Goal: Information Seeking & Learning: Learn about a topic

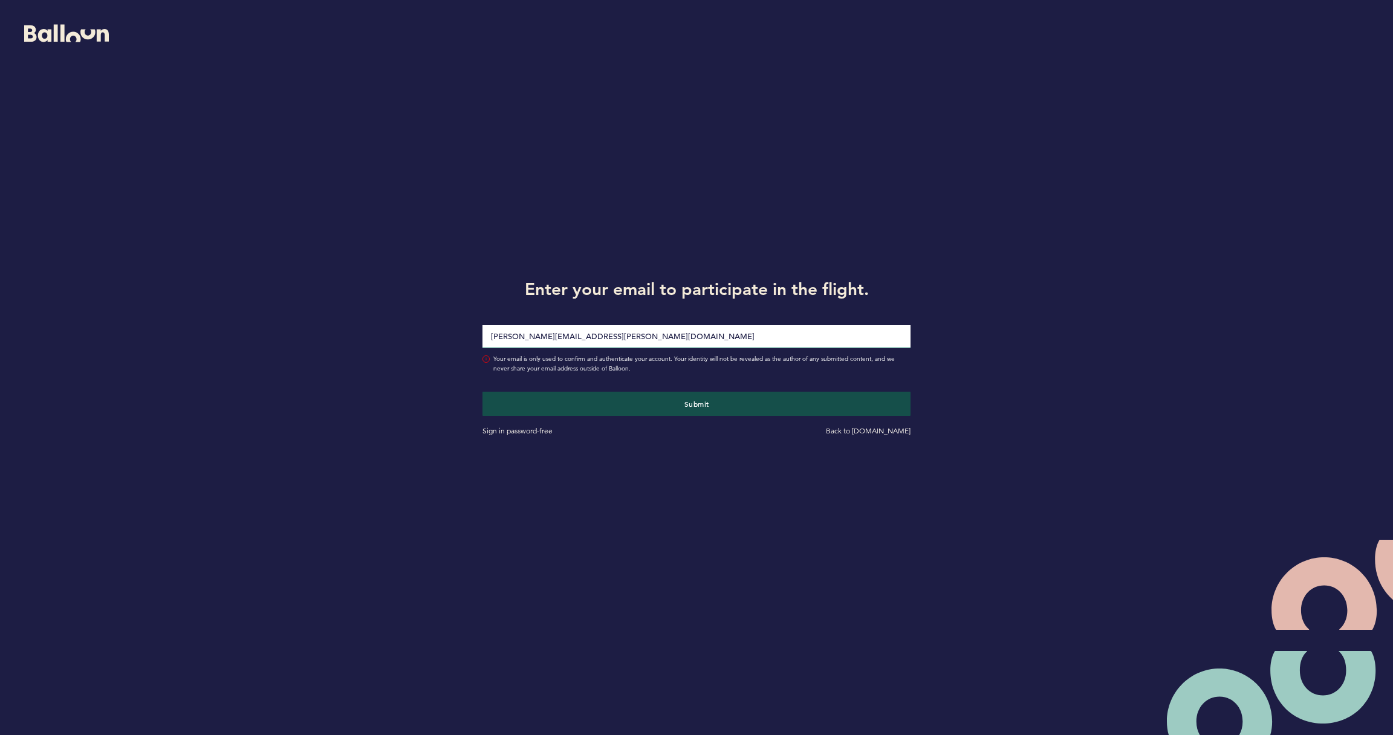
type input "[PERSON_NAME][EMAIL_ADDRESS][PERSON_NAME][DOMAIN_NAME]"
click at [696, 403] on button "Submit" at bounding box center [696, 404] width 428 height 24
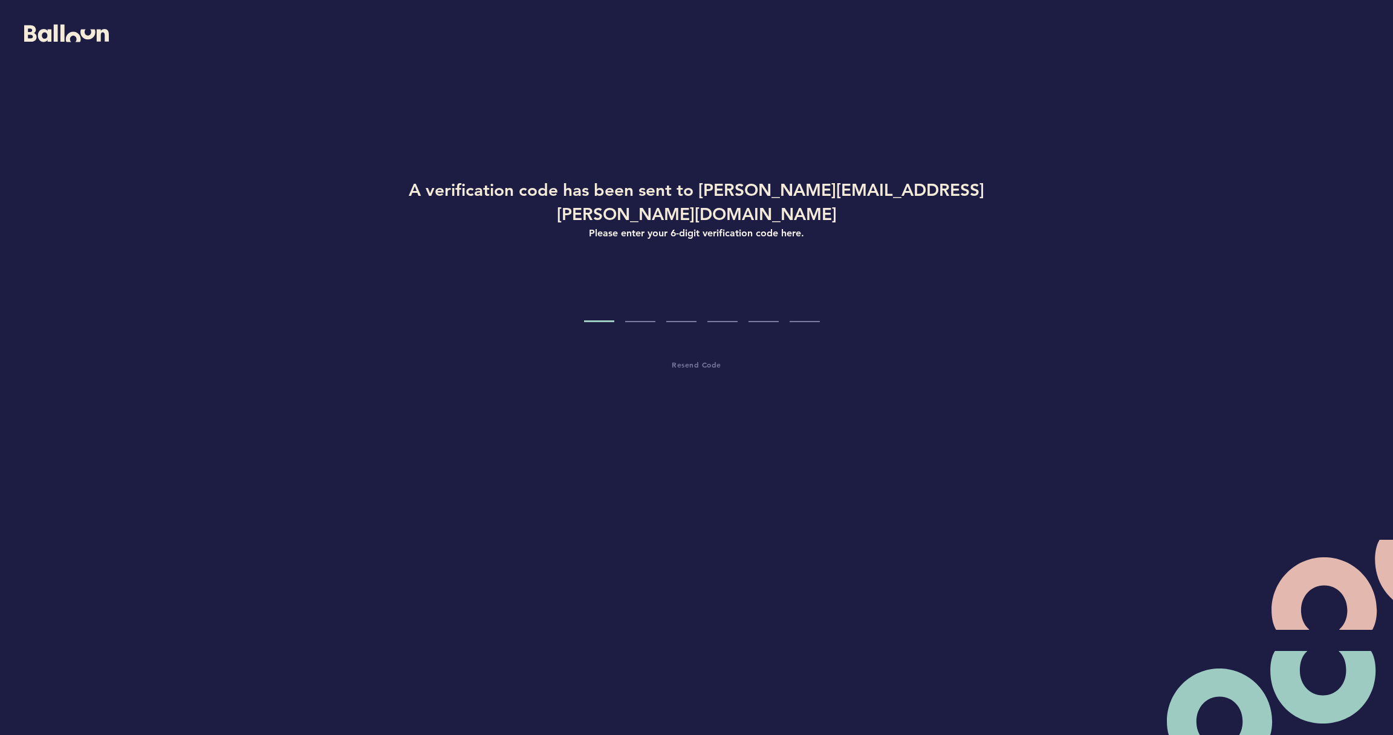
type input "5"
type input "9"
type input "3"
type input "2"
type input "4"
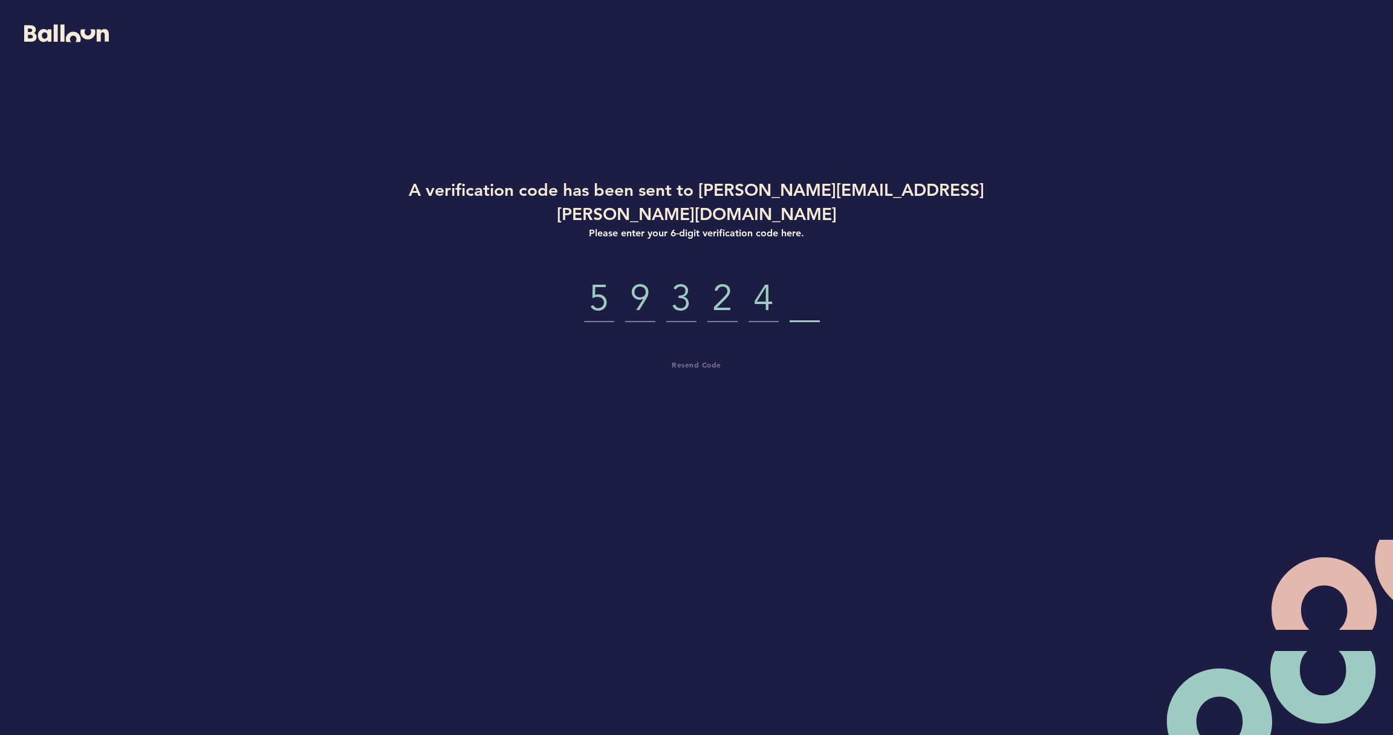
type input "2"
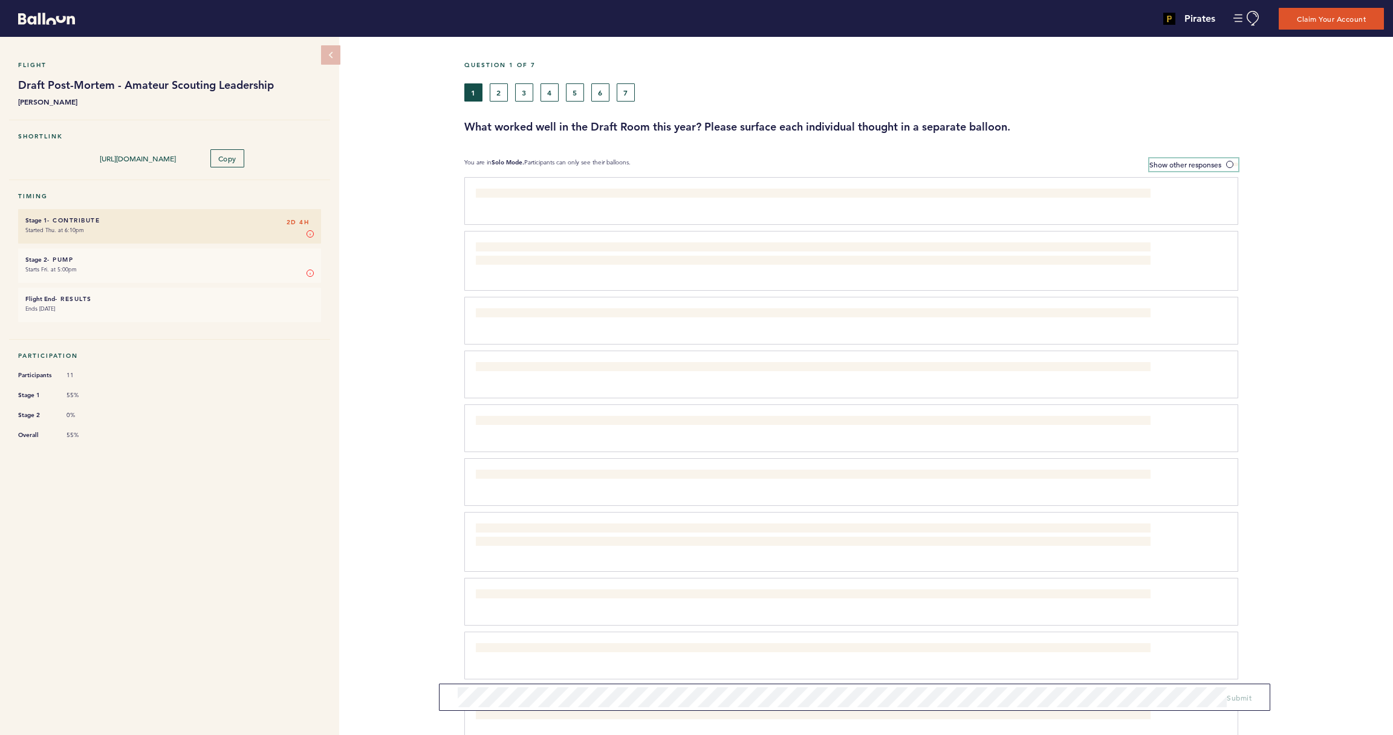
click at [1230, 163] on span at bounding box center [1232, 165] width 12 height 4
click at [0, 0] on input "Show other responses" at bounding box center [0, 0] width 0 height 0
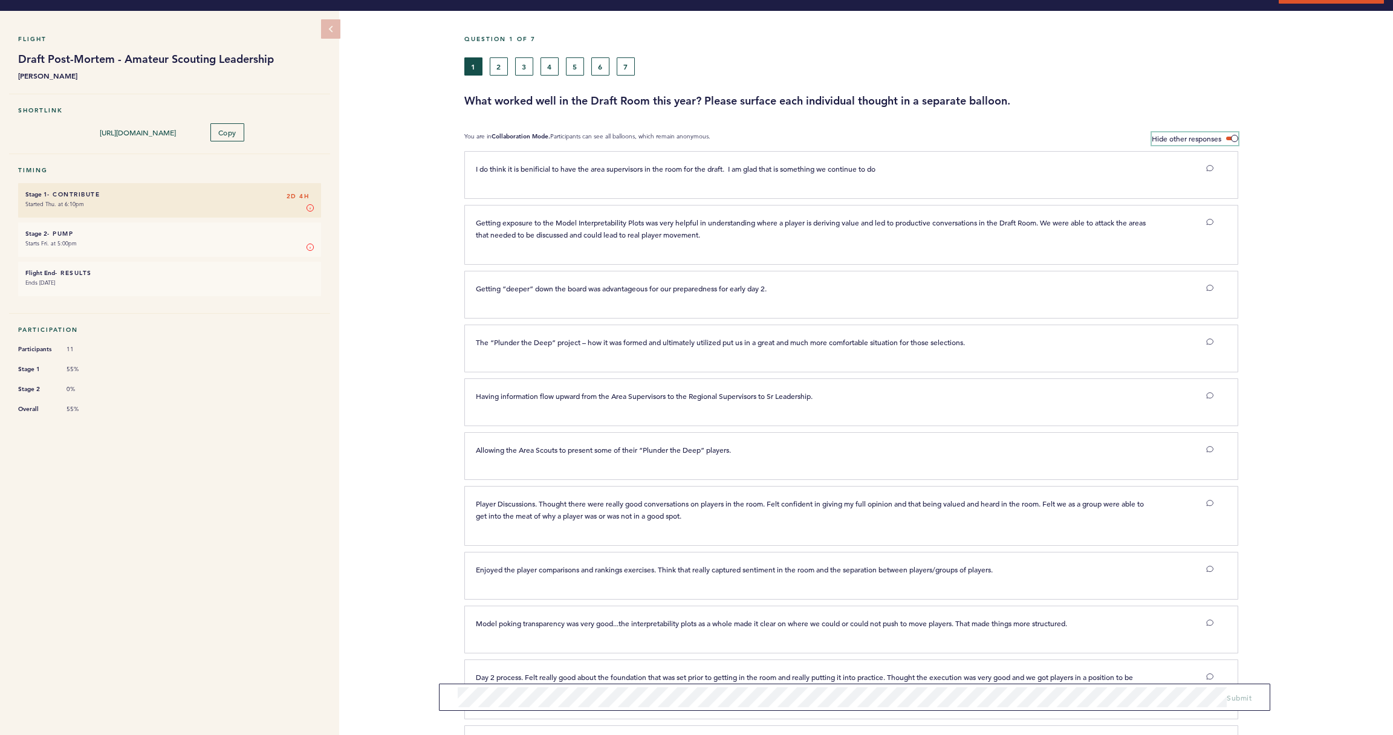
scroll to position [27, 0]
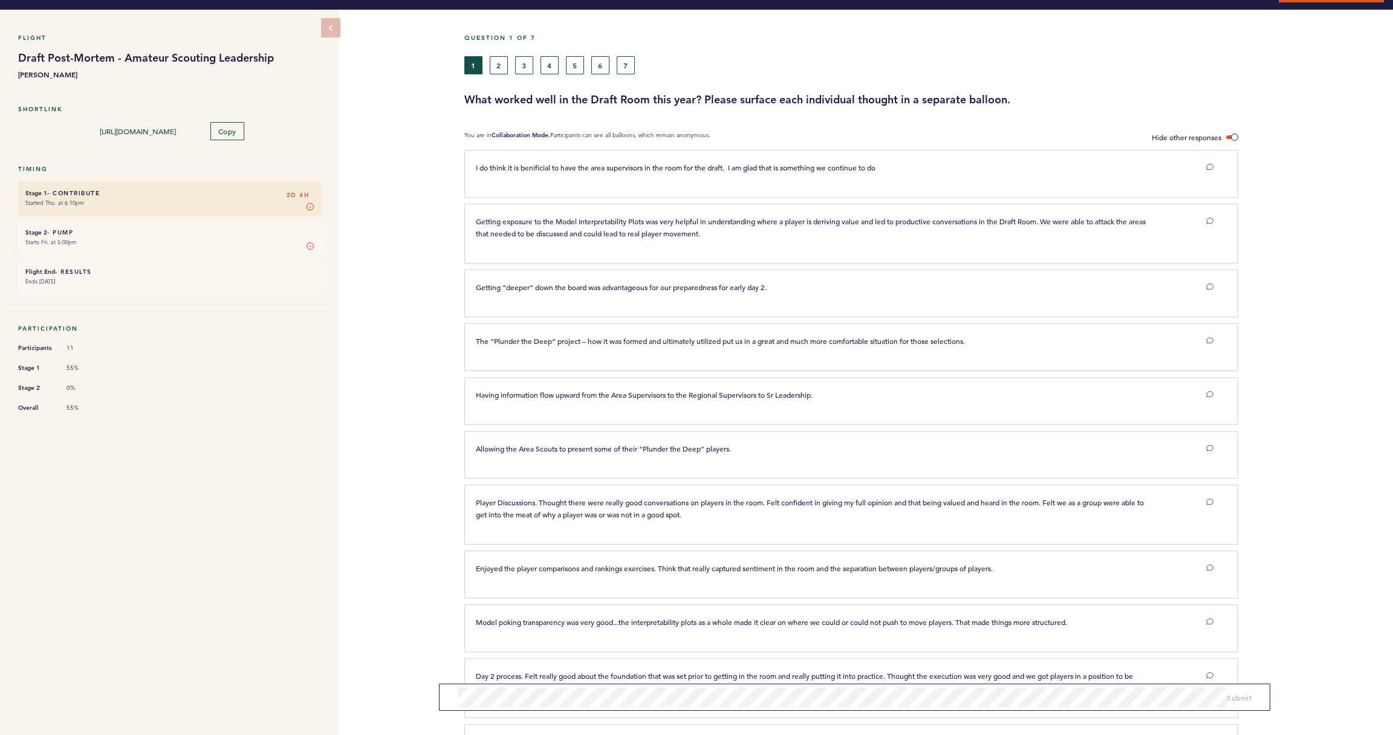
click at [499, 65] on button "2" at bounding box center [499, 65] width 18 height 18
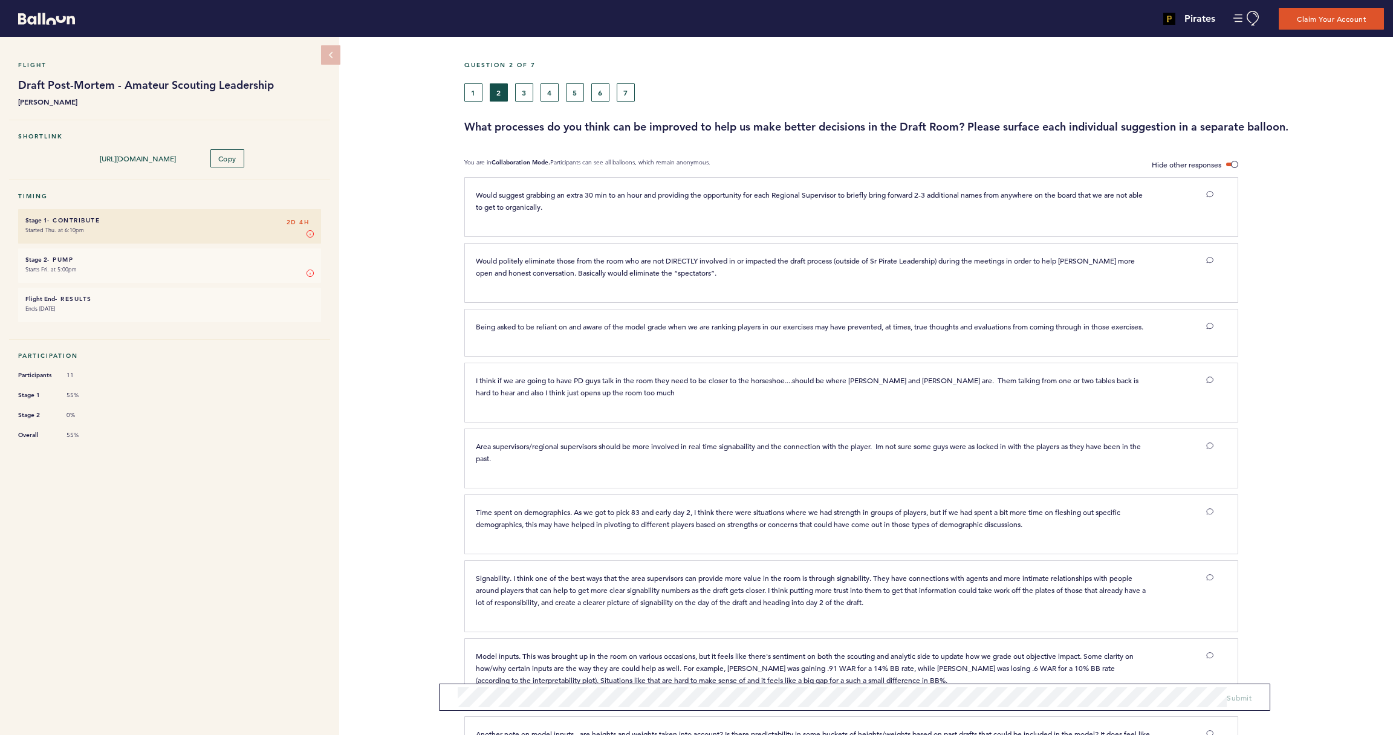
click at [525, 97] on button "3" at bounding box center [524, 92] width 18 height 18
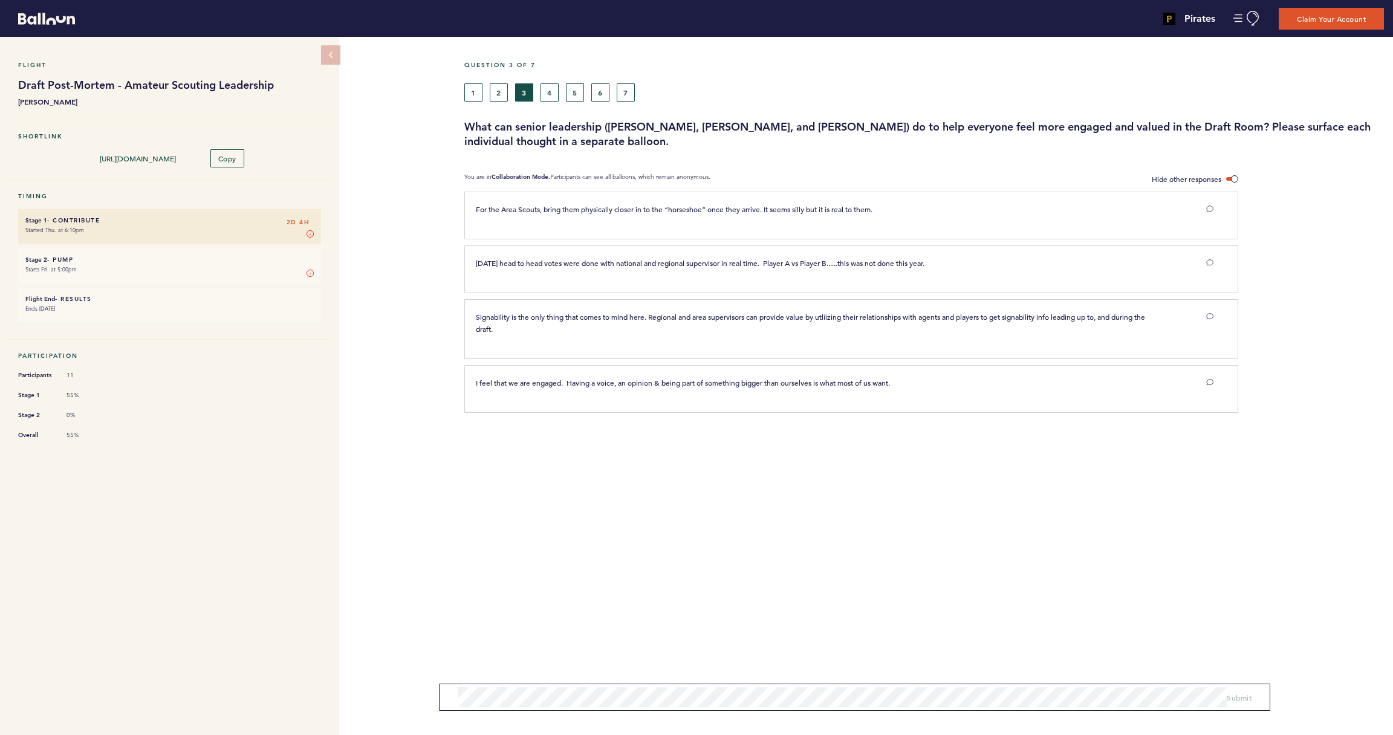
click at [553, 92] on button "4" at bounding box center [549, 92] width 18 height 18
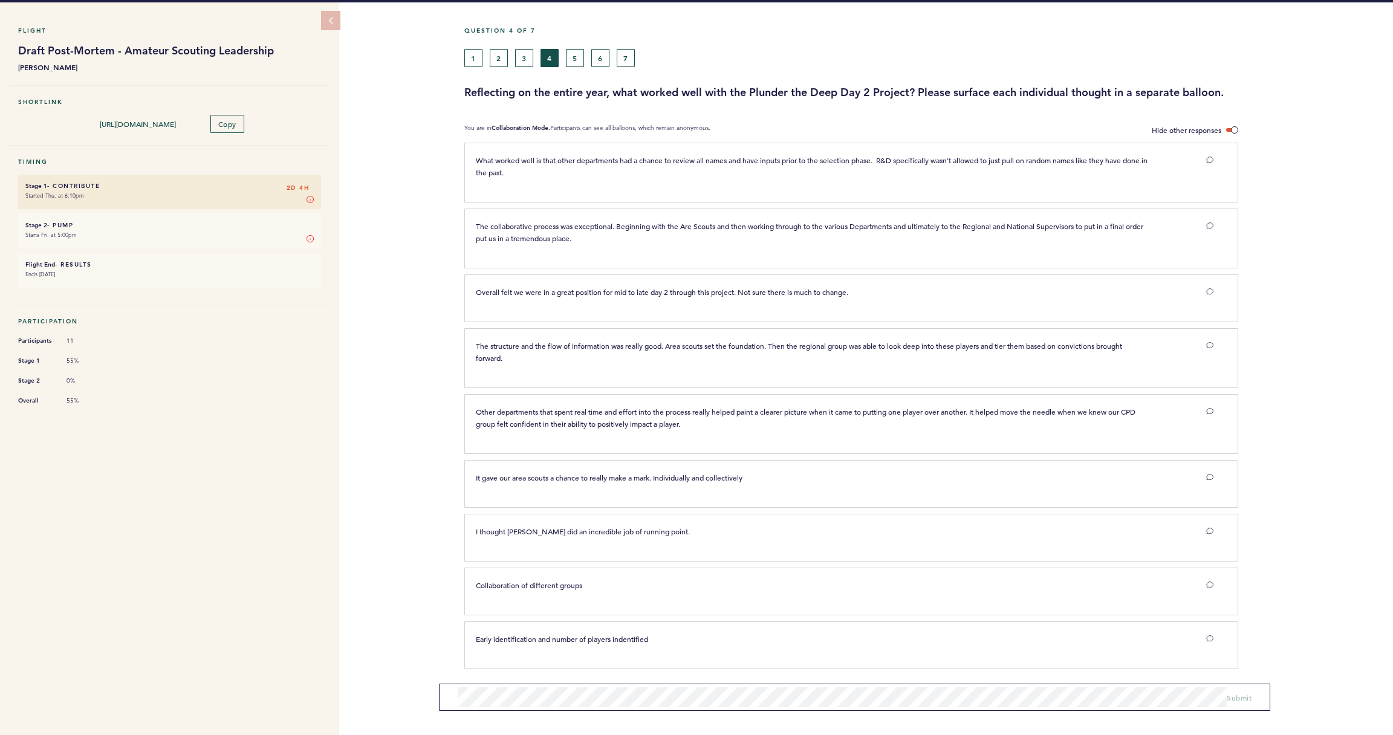
click at [573, 53] on button "5" at bounding box center [575, 58] width 18 height 18
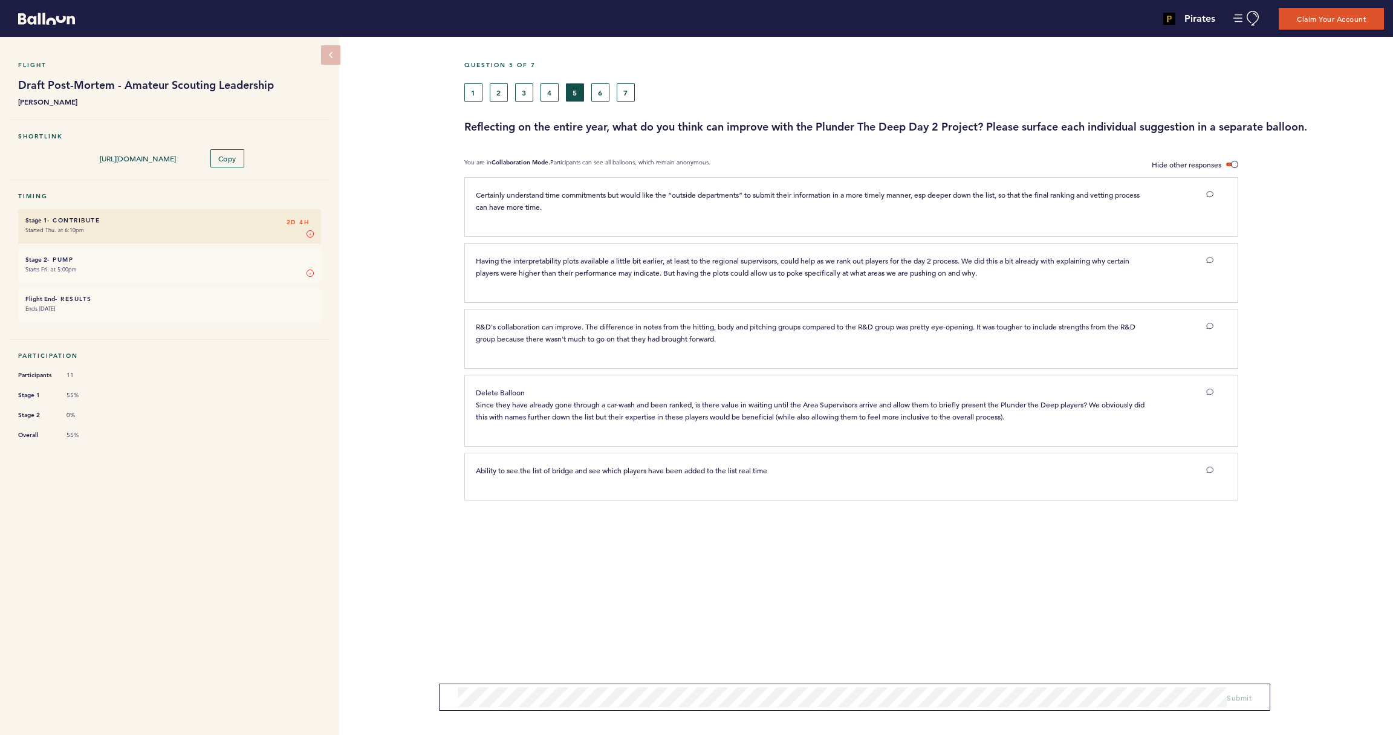
click at [598, 92] on button "6" at bounding box center [600, 92] width 18 height 18
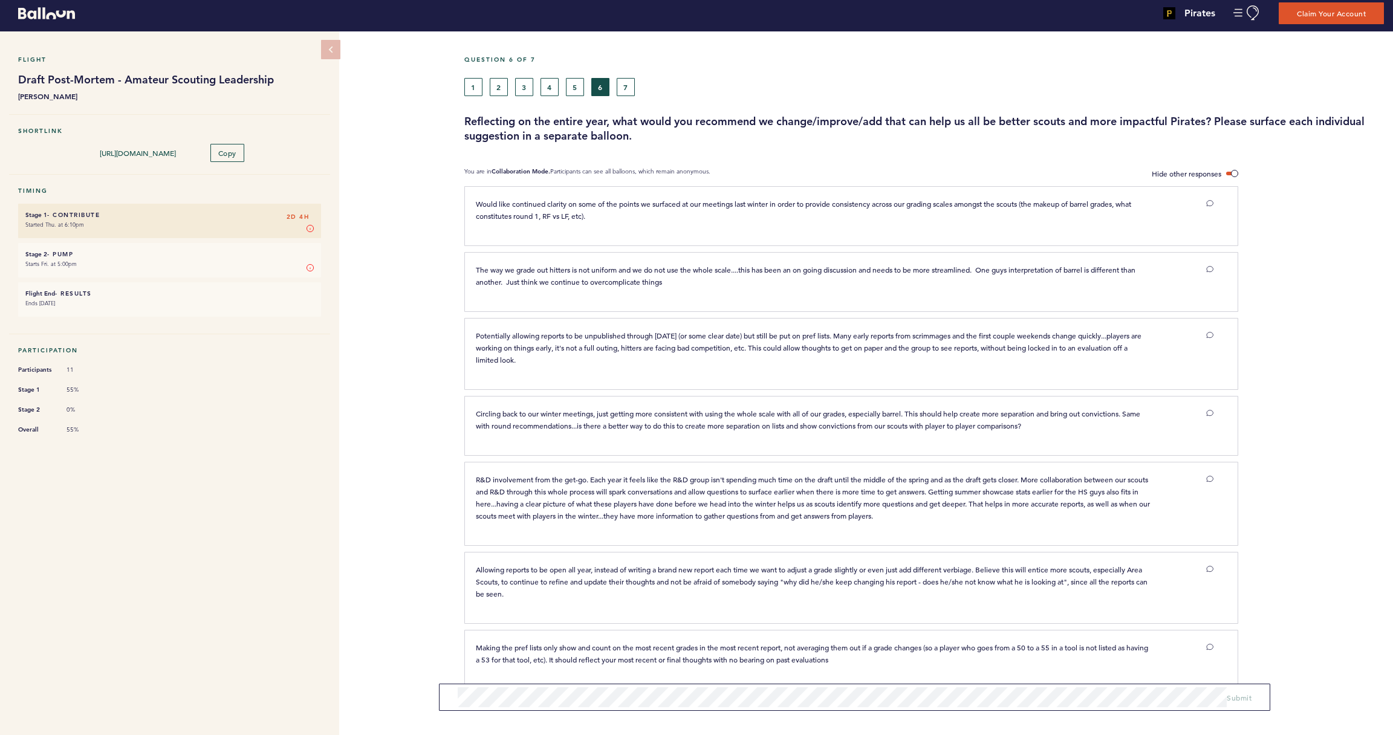
click at [763, 282] on p "The way we grade out hitters is not uniform and we do not use the whole scale..…" at bounding box center [813, 276] width 675 height 24
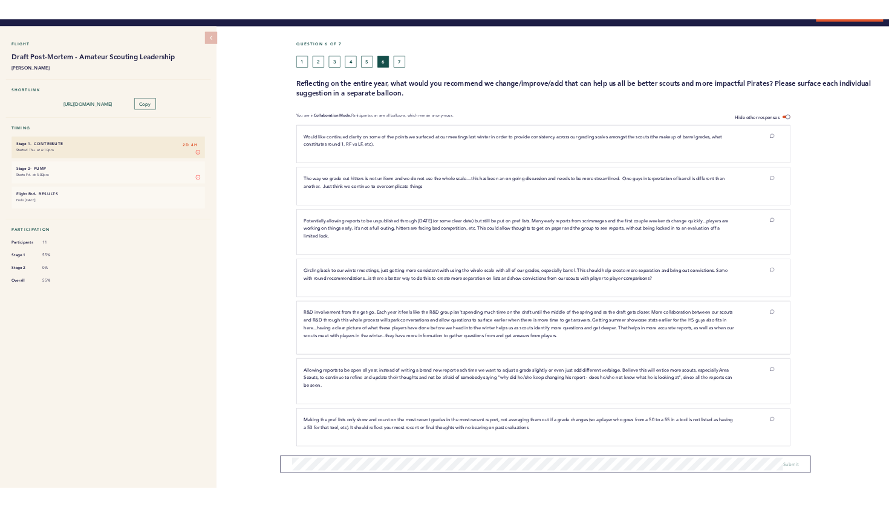
scroll to position [25, 0]
